Goal: Information Seeking & Learning: Learn about a topic

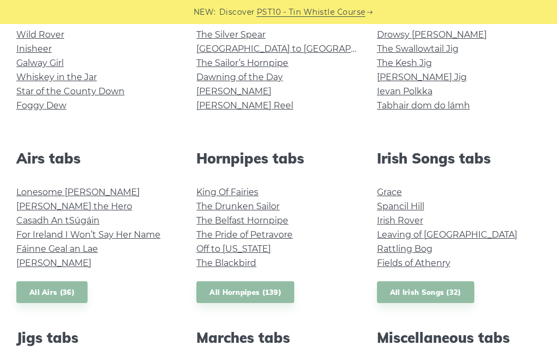
scroll to position [320, 0]
click at [30, 205] on link "[PERSON_NAME] the Hero" at bounding box center [74, 205] width 116 height 10
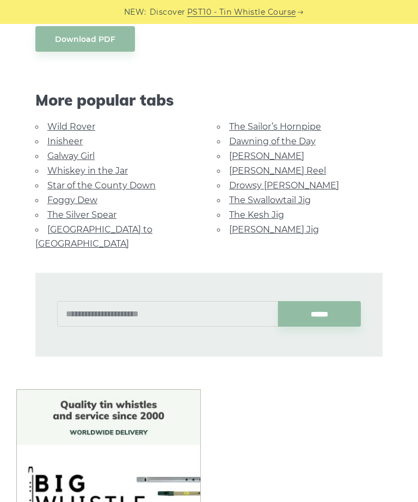
scroll to position [834, 0]
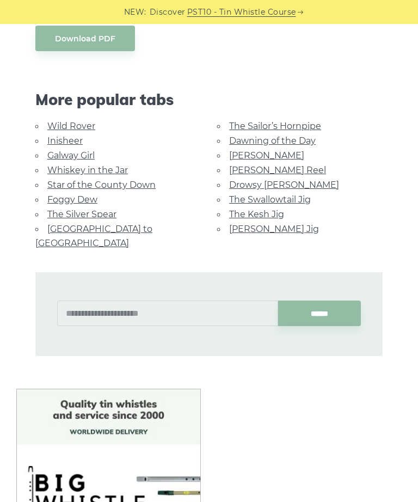
click at [137, 180] on link "Star of the County Down" at bounding box center [101, 185] width 108 height 10
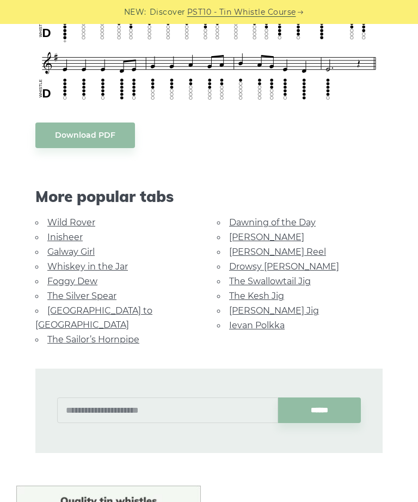
scroll to position [480, 0]
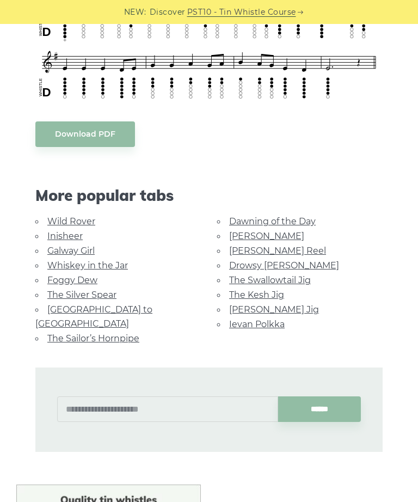
click at [65, 234] on link "Inisheer" at bounding box center [64, 236] width 35 height 10
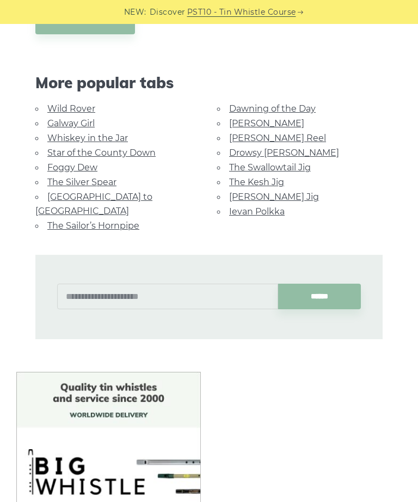
scroll to position [738, 0]
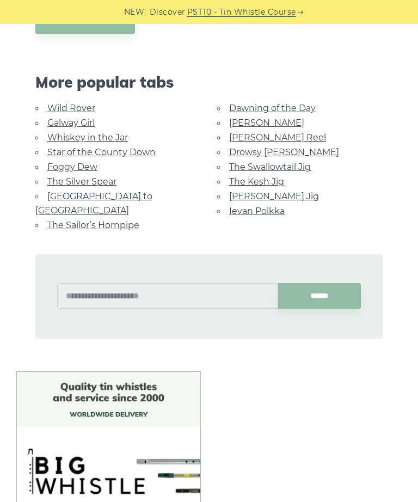
click at [286, 103] on link "Dawning of the Day" at bounding box center [272, 108] width 87 height 10
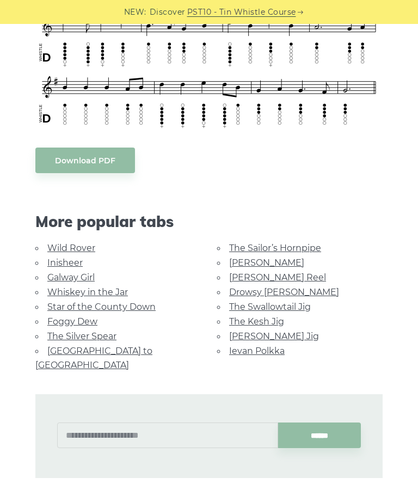
scroll to position [470, 0]
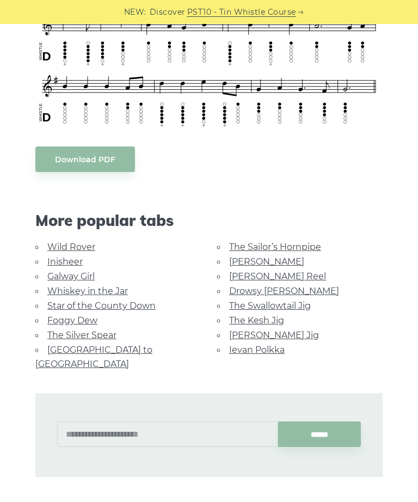
click at [71, 244] on link "Wild Rover" at bounding box center [71, 247] width 48 height 10
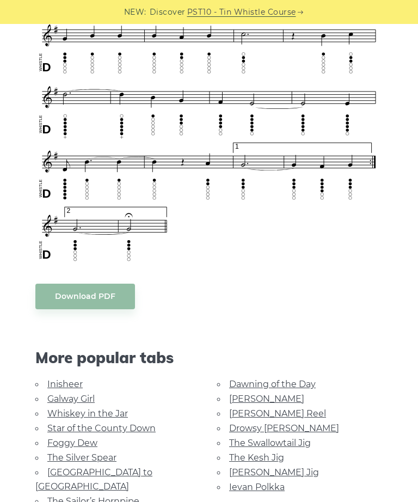
scroll to position [695, 0]
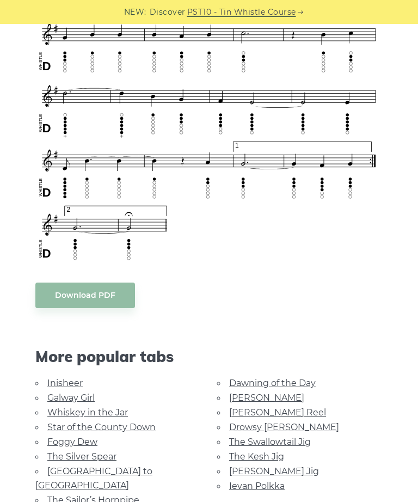
click at [112, 409] on link "Whiskey in the Jar" at bounding box center [87, 412] width 81 height 10
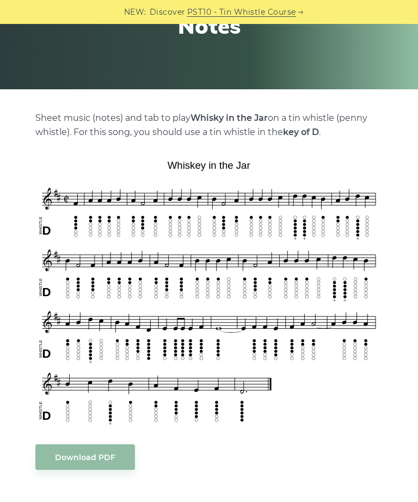
scroll to position [152, 0]
